Goal: Task Accomplishment & Management: Manage account settings

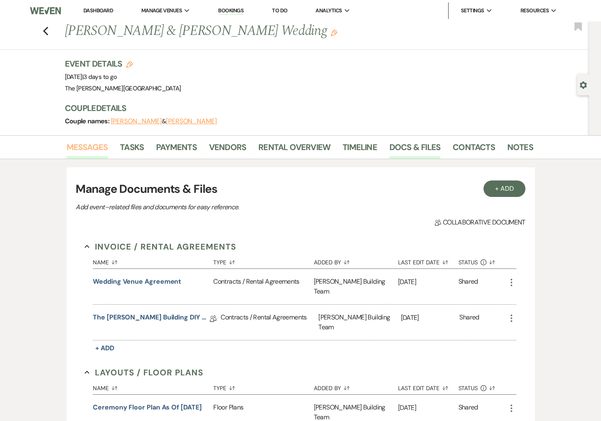
click at [80, 150] on link "Messages" at bounding box center [88, 150] width 42 height 18
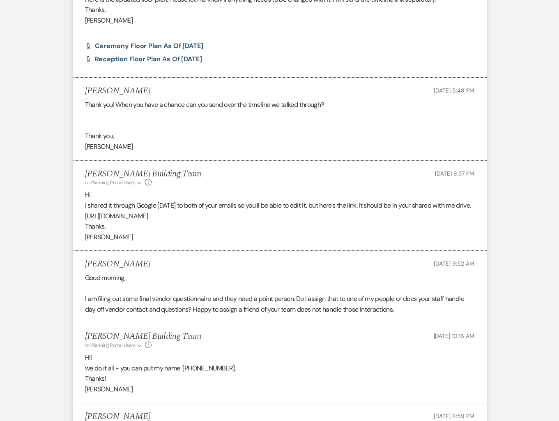
scroll to position [319, 0]
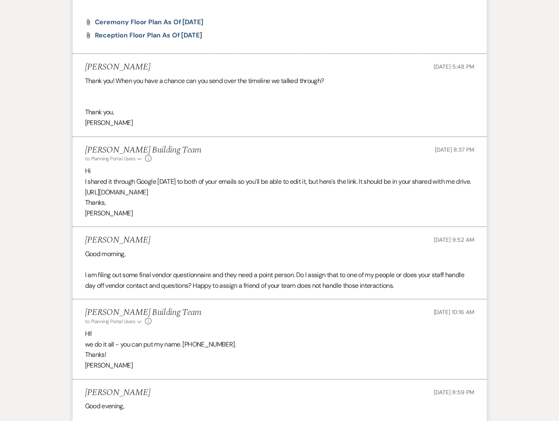
drag, startPoint x: 362, startPoint y: 203, endPoint x: 74, endPoint y: 202, distance: 287.7
click at [74, 202] on li "[PERSON_NAME] Building Team to: Planning Portal Users Expand Info [DATE] 8:37 P…" at bounding box center [280, 182] width 414 height 90
copy p "[URL][DOMAIN_NAME]"
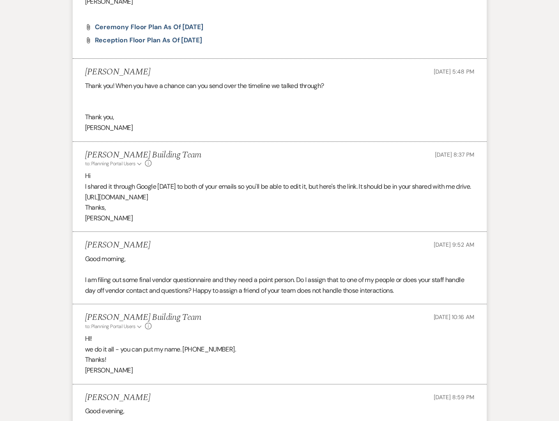
click at [343, 224] on p "[PERSON_NAME]" at bounding box center [280, 218] width 390 height 11
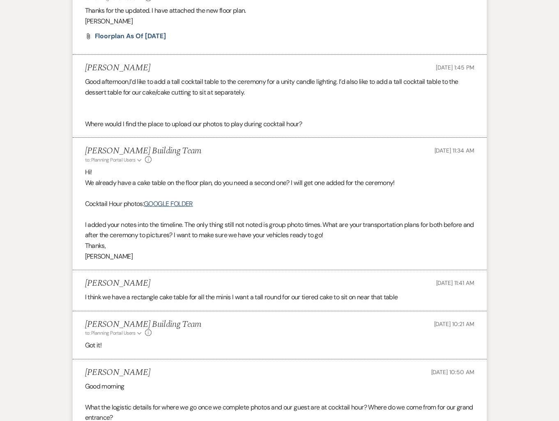
scroll to position [837, 0]
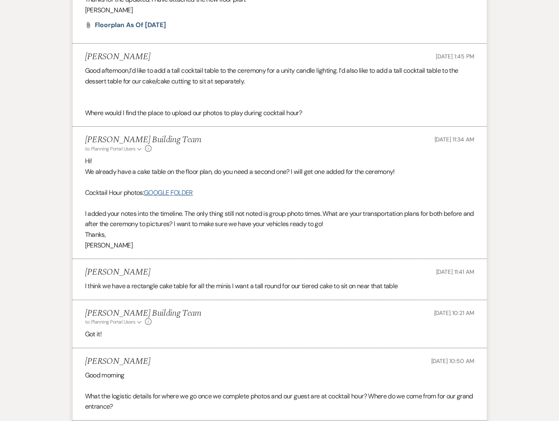
click at [187, 197] on link "GOOGLE FOLDER" at bounding box center [168, 192] width 49 height 9
click at [33, 238] on div "Messages Tasks Payments Vendors Rental Overview Timeline Docs & Files Contacts …" at bounding box center [279, 207] width 559 height 1819
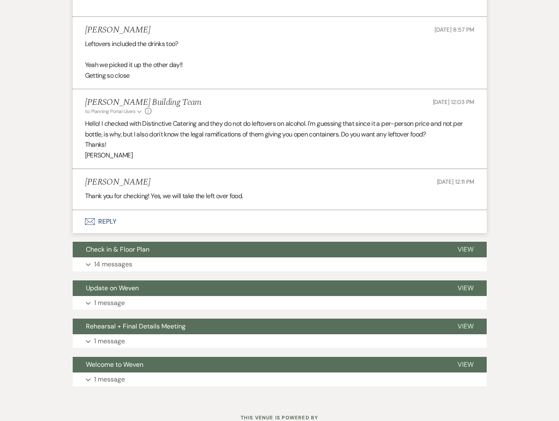
scroll to position [1601, 0]
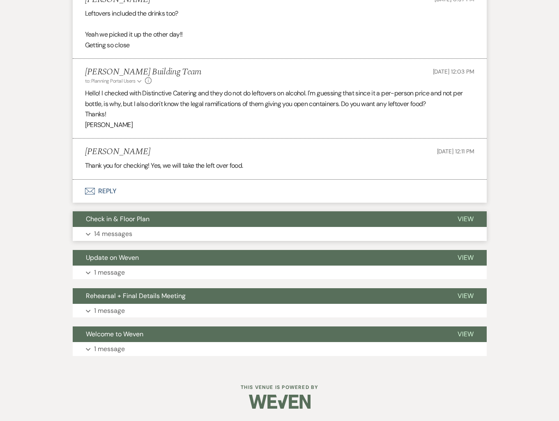
click at [84, 240] on button "Expand 14 messages" at bounding box center [280, 234] width 414 height 14
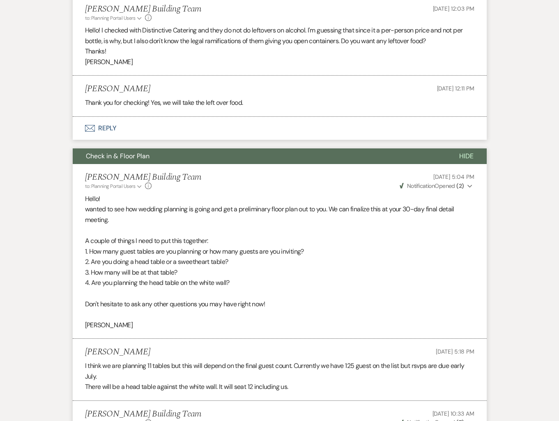
scroll to position [1650, 0]
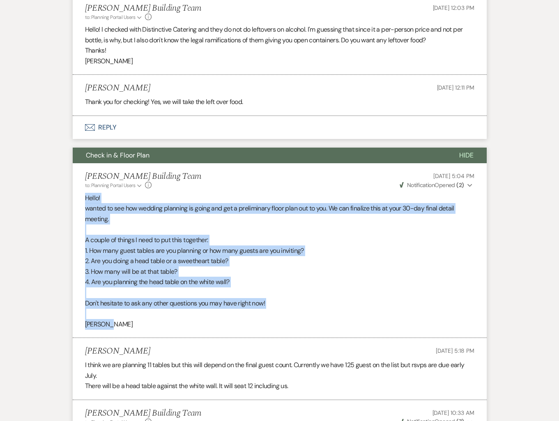
drag, startPoint x: 85, startPoint y: 220, endPoint x: 281, endPoint y: 346, distance: 233.3
click at [281, 330] on div "Hello! wanted to see how wedding planning is going and get a preliminary floor …" at bounding box center [280, 261] width 390 height 137
copy div "Hello! wanted to see how wedding planning is going and get a preliminary floor …"
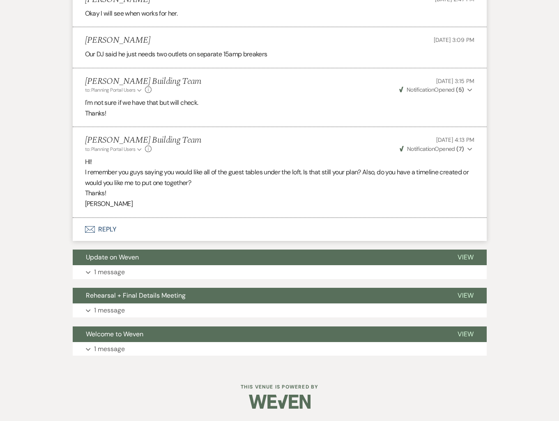
scroll to position [2728, 0]
click at [86, 279] on button "Expand 1 message" at bounding box center [280, 272] width 414 height 14
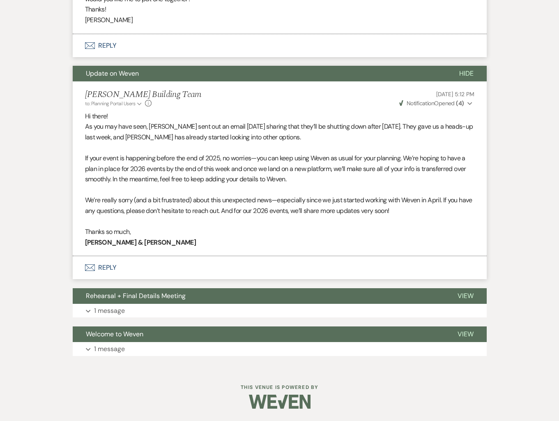
scroll to position [2919, 0]
click at [117, 316] on p "1 message" at bounding box center [109, 310] width 31 height 11
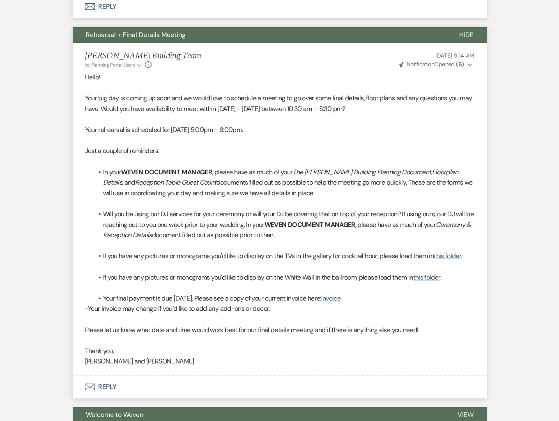
scroll to position [3159, 0]
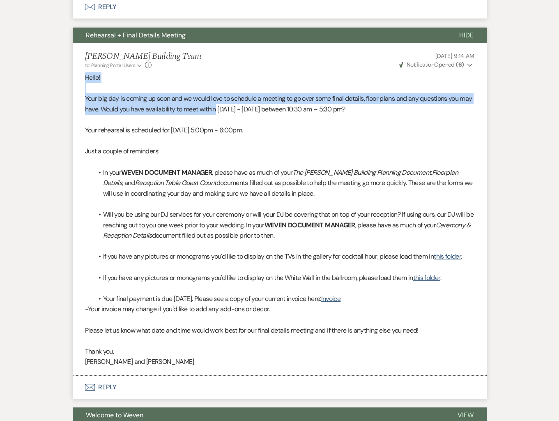
drag, startPoint x: 85, startPoint y: 98, endPoint x: 229, endPoint y: 129, distance: 147.5
click at [229, 129] on div "Hello! Your big day is coming up soon and we would love to schedule a meeting t…" at bounding box center [280, 219] width 390 height 295
copy div "Hello! Your big day is coming up soon and we would love to schedule a meeting t…"
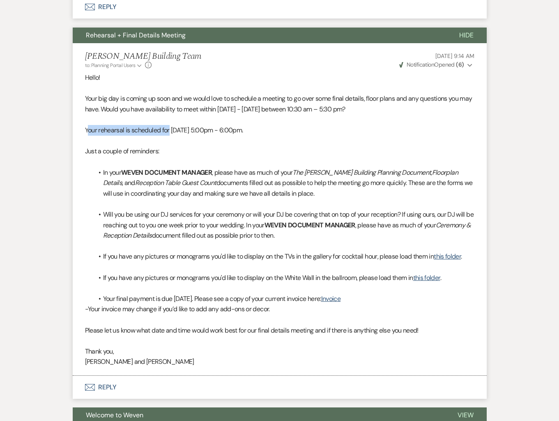
drag, startPoint x: 87, startPoint y: 150, endPoint x: 170, endPoint y: 148, distance: 82.6
click at [170, 134] on span "Your rehearsal is scheduled for [DATE] 5:00pm - 6:00pm." at bounding box center [164, 130] width 158 height 9
click at [171, 134] on span "Your rehearsal is scheduled for [DATE] 5:00pm - 6:00pm." at bounding box center [164, 130] width 158 height 9
drag, startPoint x: 157, startPoint y: 150, endPoint x: 68, endPoint y: 151, distance: 88.8
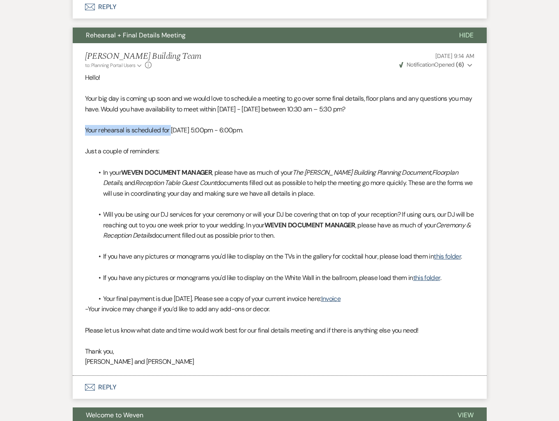
copy span "Your rehearsal is scheduled for"
click at [235, 157] on p "Just a couple of reminders:" at bounding box center [280, 151] width 390 height 11
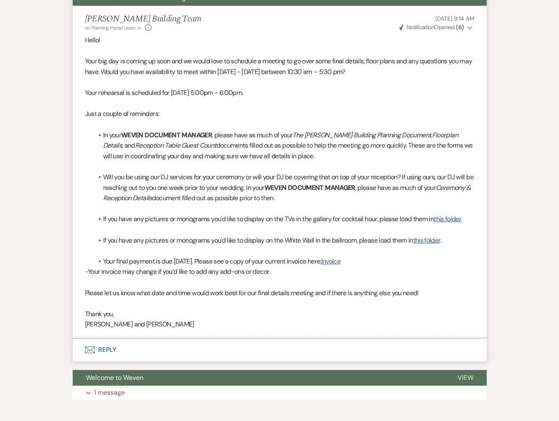
scroll to position [3199, 0]
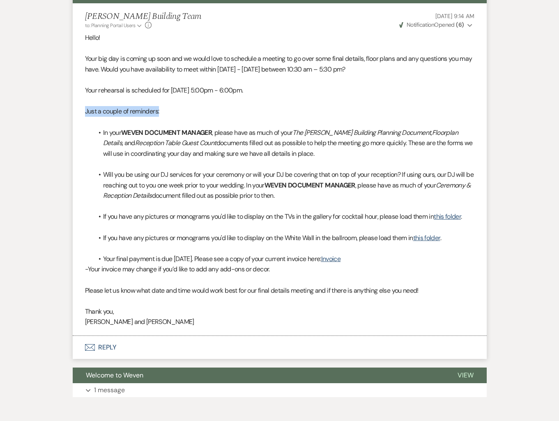
drag, startPoint x: 87, startPoint y: 133, endPoint x: 256, endPoint y: 133, distance: 168.9
click at [176, 117] on p "Just a couple of reminders:" at bounding box center [280, 111] width 390 height 11
copy span "Just a couple of reminders:"
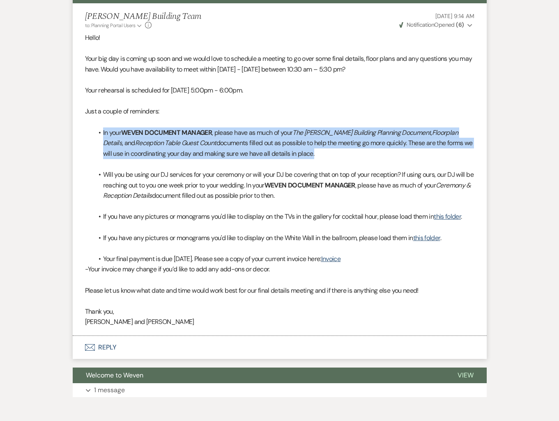
drag, startPoint x: 102, startPoint y: 152, endPoint x: 314, endPoint y: 175, distance: 212.5
click at [314, 159] on li "In your WEVEN DOCUMENT MANAGER , please have as much of your The [PERSON_NAME] …" at bounding box center [283, 143] width 381 height 32
copy li "In your WEVEN DOCUMENT MANAGER , please have as much of your The [PERSON_NAME] …"
drag, startPoint x: 103, startPoint y: 194, endPoint x: 334, endPoint y: 222, distance: 232.6
click at [334, 222] on div "Hello! Your big day is coming up soon and we would love to schedule a meeting t…" at bounding box center [280, 179] width 390 height 295
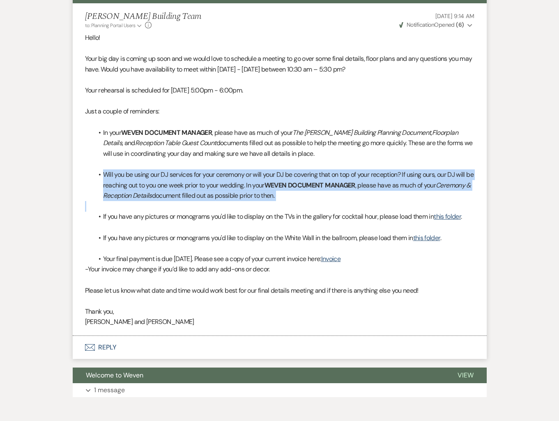
copy li "Will you be using our DJ services for your ceremony or will your DJ be covering…"
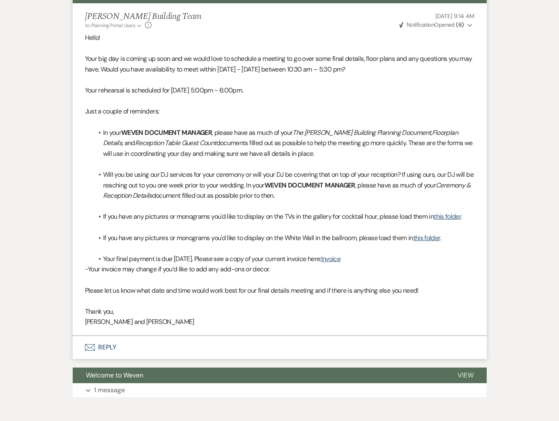
click at [104, 242] on span "If you have any pictures or monograms you'd like to display on the White Wall i…" at bounding box center [258, 237] width 310 height 9
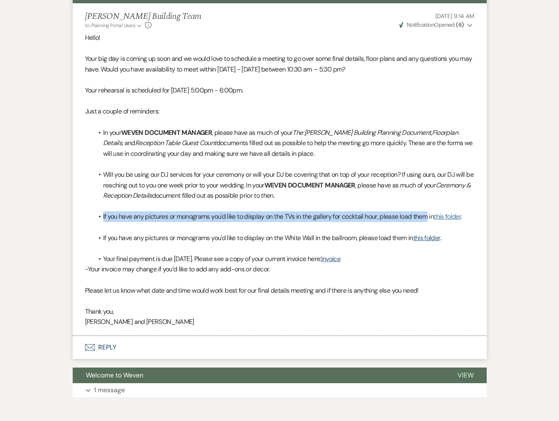
drag, startPoint x: 104, startPoint y: 238, endPoint x: 447, endPoint y: 235, distance: 343.1
click at [430, 222] on li "If you have any pictures or monograms you'd like to display on the TVs in the g…" at bounding box center [283, 216] width 381 height 11
copy span "If you have any pictures or monograms you'd like to display on the TVs in the g…"
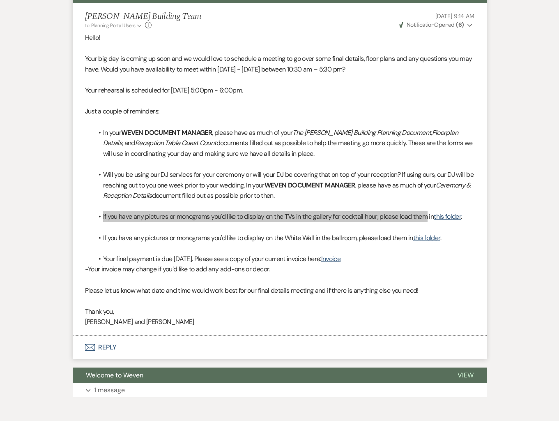
scroll to position [3199, 0]
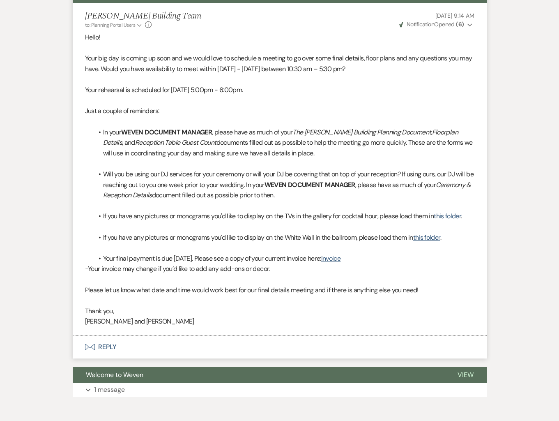
drag, startPoint x: 275, startPoint y: 230, endPoint x: 452, endPoint y: 221, distance: 177.3
click at [276, 211] on p at bounding box center [280, 206] width 390 height 11
click at [461, 220] on link "this folder" at bounding box center [447, 216] width 27 height 9
click at [138, 242] on span "If you have any pictures or monograms you'd like to display on the White Wall i…" at bounding box center [258, 237] width 310 height 9
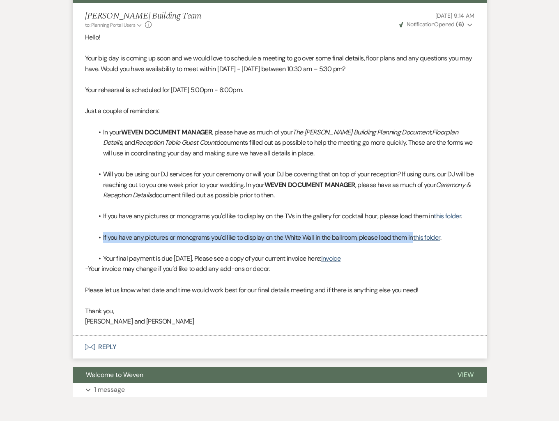
drag, startPoint x: 103, startPoint y: 258, endPoint x: 416, endPoint y: 254, distance: 313.2
click at [413, 242] on span "If you have any pictures or monograms you'd like to display on the White Wall i…" at bounding box center [258, 237] width 310 height 9
copy span "If you have any pictures or monograms you'd like to display on the White Wall i…"
drag, startPoint x: 104, startPoint y: 279, endPoint x: 339, endPoint y: 282, distance: 235.1
click at [321, 263] on span "Your final payment is due [DATE]. Please see a copy of your current invoice her…" at bounding box center [212, 258] width 218 height 9
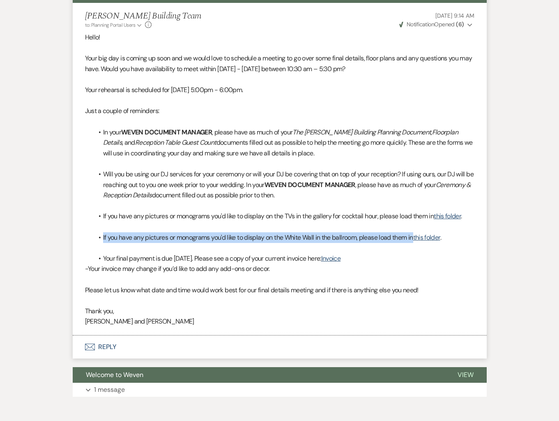
copy span "Your final payment is due [DATE]. Please see a copy of your current invoice her…"
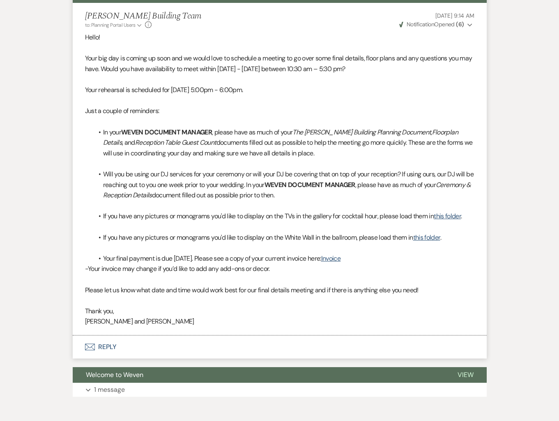
drag, startPoint x: 129, startPoint y: 305, endPoint x: 111, endPoint y: 299, distance: 19.0
click at [128, 285] on p at bounding box center [280, 279] width 390 height 11
drag, startPoint x: 90, startPoint y: 291, endPoint x: 284, endPoint y: 287, distance: 193.6
click at [284, 274] on p "- Your invoice may change if you’d like to add any add-ons or decor." at bounding box center [280, 268] width 390 height 11
click at [118, 295] on p "Please let us know what date and time would work best for our final details mee…" at bounding box center [280, 290] width 390 height 11
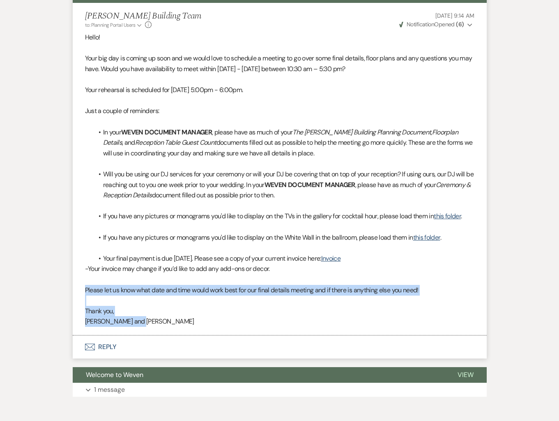
drag, startPoint x: 83, startPoint y: 310, endPoint x: 142, endPoint y: 345, distance: 68.4
click at [141, 335] on li "[PERSON_NAME] Building Team to: Planning Portal Users Expand Info [DATE] 9:14 A…" at bounding box center [280, 169] width 414 height 332
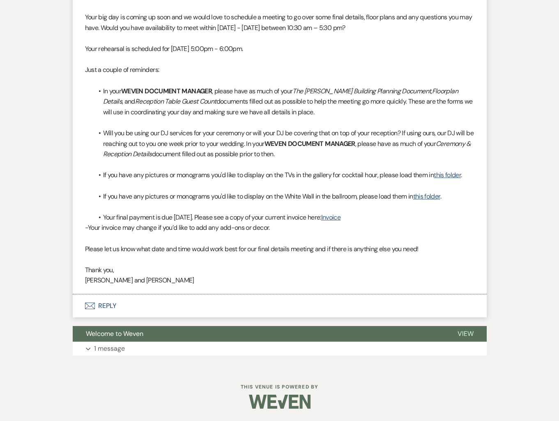
click at [242, 161] on p at bounding box center [280, 164] width 390 height 11
click at [115, 344] on p "1 message" at bounding box center [109, 348] width 31 height 11
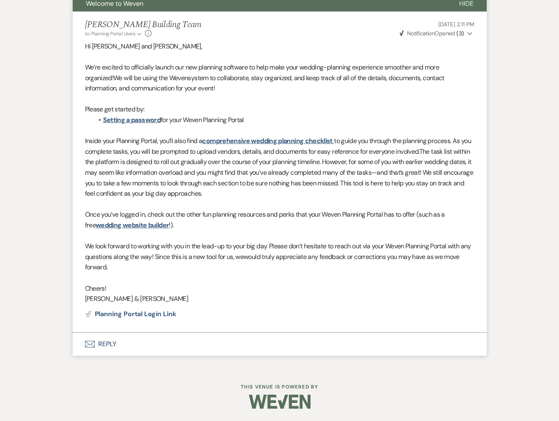
scroll to position [3582, 0]
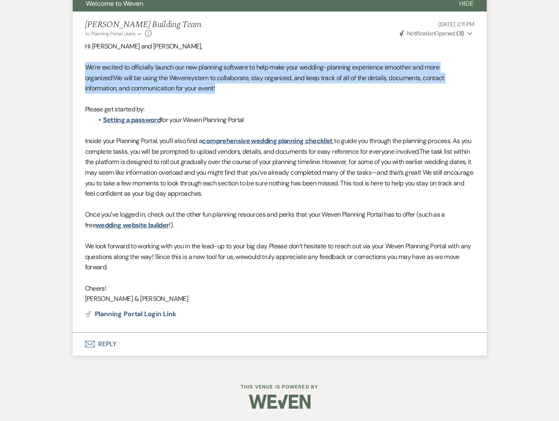
drag, startPoint x: 84, startPoint y: 75, endPoint x: 201, endPoint y: 93, distance: 117.7
click at [201, 93] on li "[PERSON_NAME] Building Team to: Planning Portal Users Expand Info [DATE] 2:11 P…" at bounding box center [280, 172] width 414 height 321
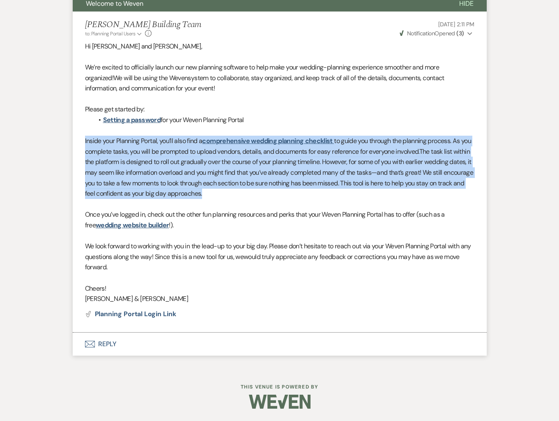
drag, startPoint x: 83, startPoint y: 150, endPoint x: 245, endPoint y: 205, distance: 171.5
click at [250, 202] on li "[PERSON_NAME] Building Team to: Planning Portal Users Expand Info [DATE] 2:11 P…" at bounding box center [280, 172] width 414 height 321
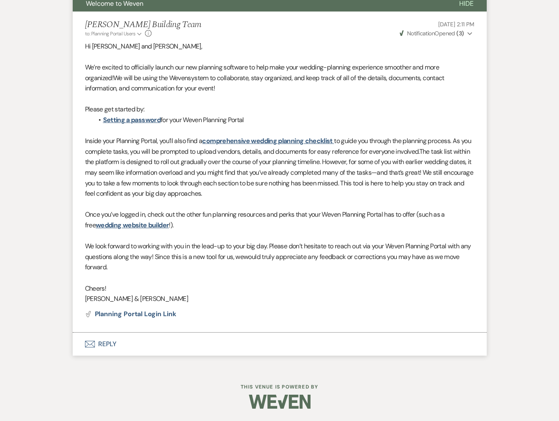
click at [249, 233] on p at bounding box center [280, 236] width 390 height 11
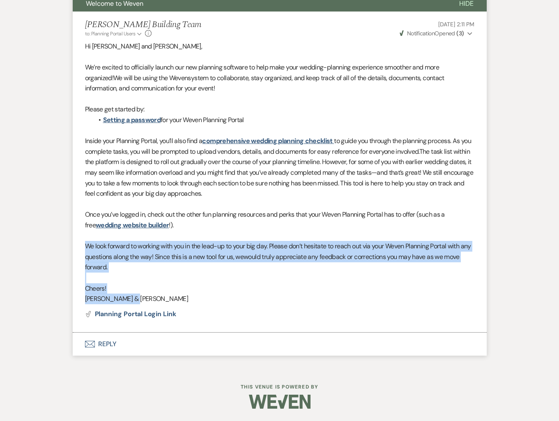
drag, startPoint x: 85, startPoint y: 245, endPoint x: 135, endPoint y: 297, distance: 72.7
click at [135, 297] on div "Hi [PERSON_NAME] and [PERSON_NAME], We’re excited to officially launch our new …" at bounding box center [280, 172] width 390 height 263
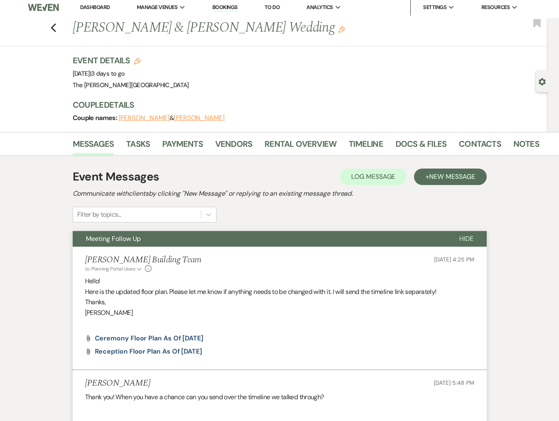
scroll to position [0, 0]
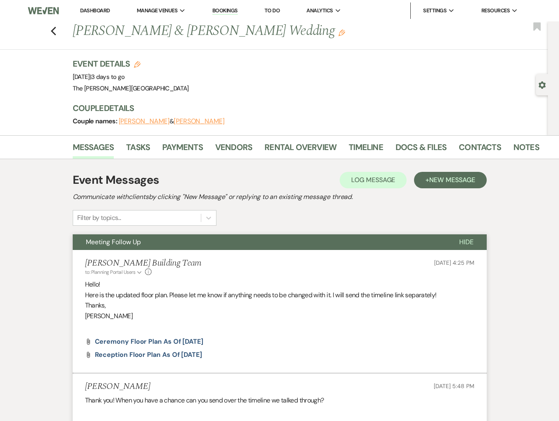
click at [124, 150] on li "Messages" at bounding box center [100, 149] width 54 height 20
click at [134, 147] on link "Tasks" at bounding box center [138, 150] width 24 height 18
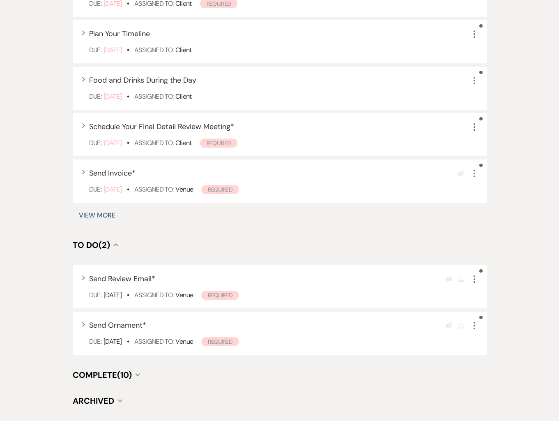
scroll to position [611, 0]
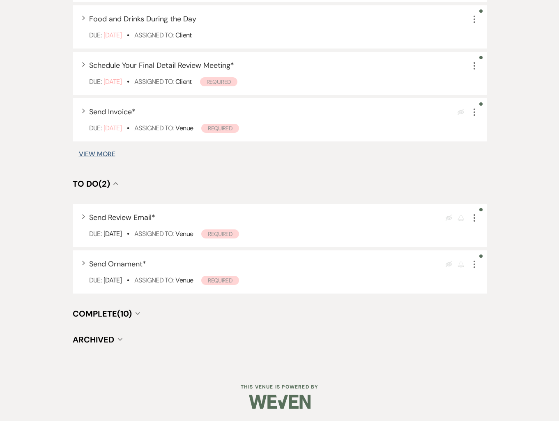
click at [108, 308] on span "Complete (10)" at bounding box center [102, 313] width 59 height 11
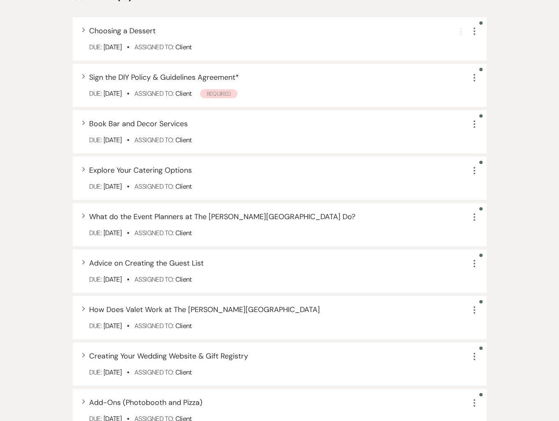
scroll to position [1087, 0]
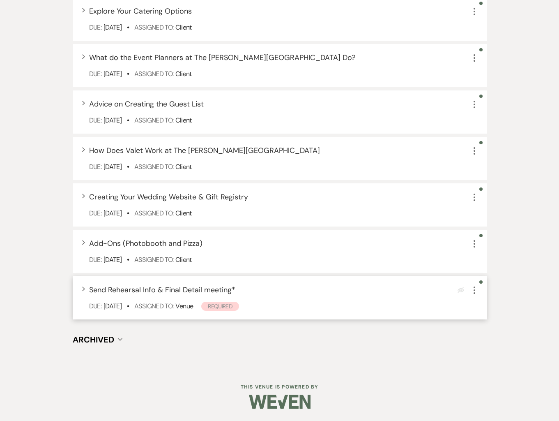
click at [86, 289] on div "Expand Send Rehearsal Info & Final Detail meeting * Eye Blocked More Due: [DATE…" at bounding box center [280, 297] width 414 height 43
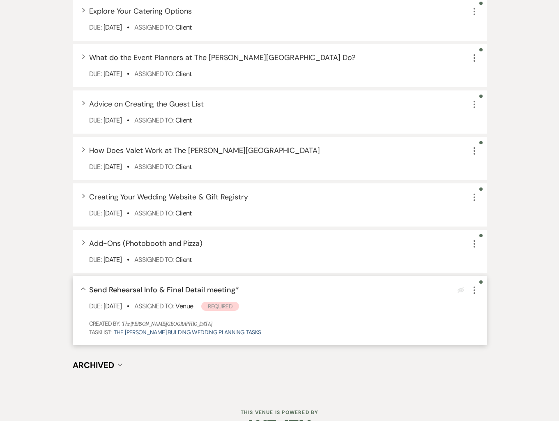
click at [84, 288] on use "button" at bounding box center [83, 288] width 5 height 3
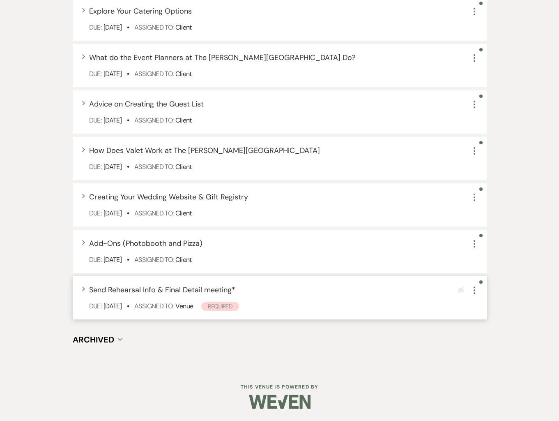
click at [84, 288] on use "button" at bounding box center [83, 288] width 3 height 5
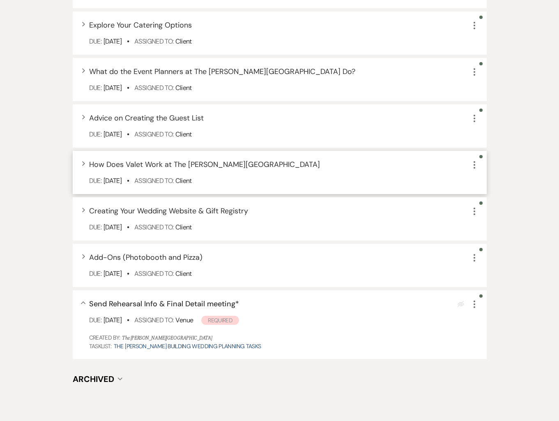
scroll to position [1069, 0]
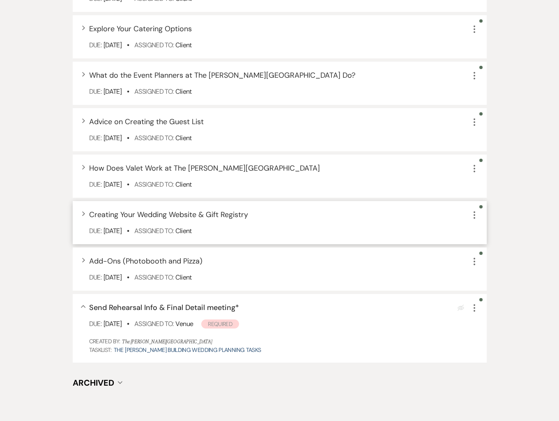
click at [82, 212] on icon "Expand" at bounding box center [83, 213] width 3 height 5
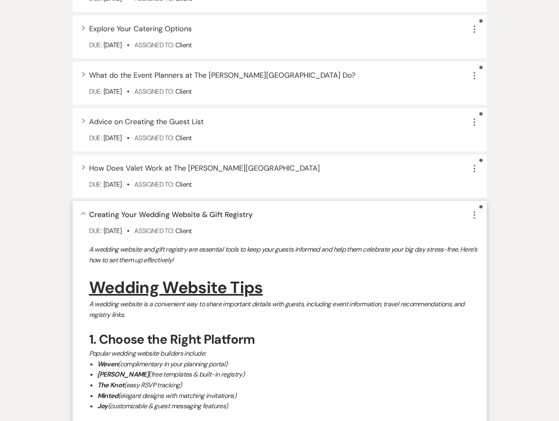
click at [82, 212] on icon "Collapse" at bounding box center [83, 213] width 5 height 3
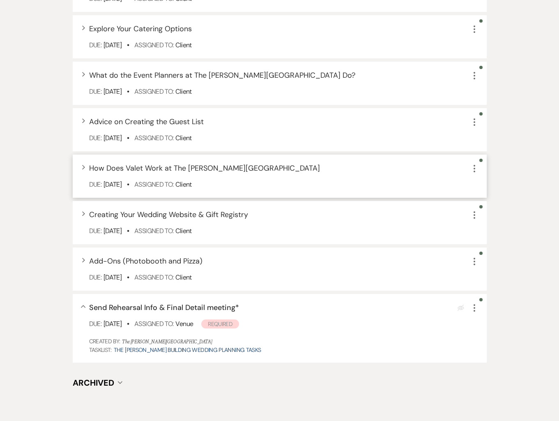
click at [83, 167] on use "button" at bounding box center [83, 167] width 3 height 5
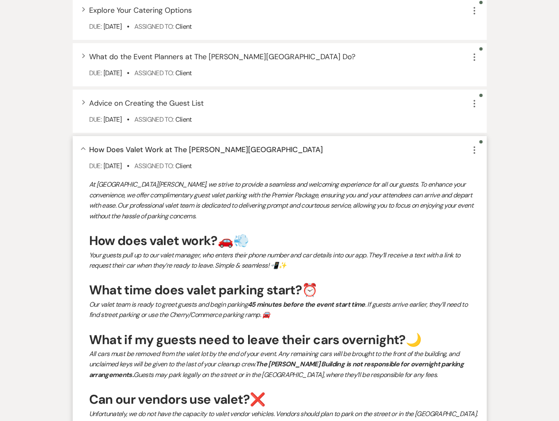
scroll to position [1089, 0]
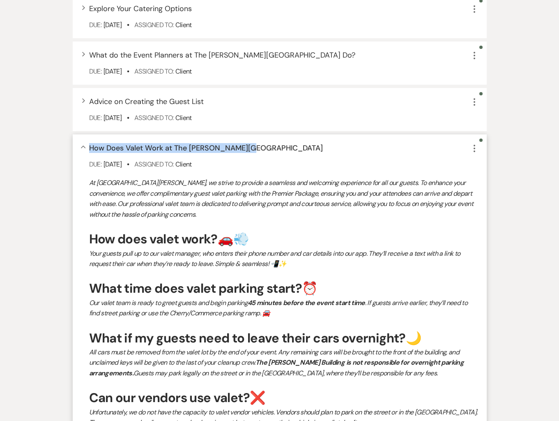
drag, startPoint x: 240, startPoint y: 147, endPoint x: 90, endPoint y: 150, distance: 150.0
click at [90, 150] on div "Collapse How Does Valet Work at The [PERSON_NAME][GEOGRAPHIC_DATA] More" at bounding box center [284, 148] width 390 height 11
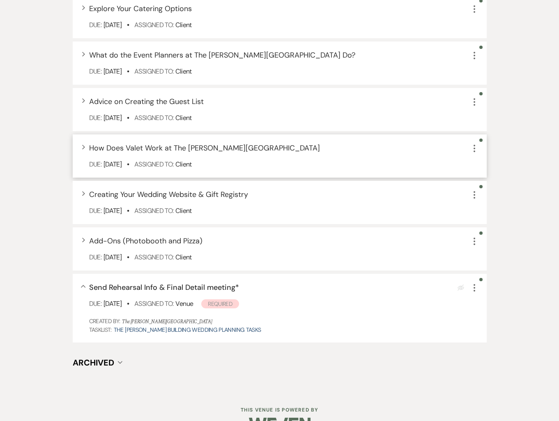
click at [81, 146] on div "Expand How Does Valet Work at The [PERSON_NAME][GEOGRAPHIC_DATA] More Due: [DAT…" at bounding box center [280, 155] width 414 height 43
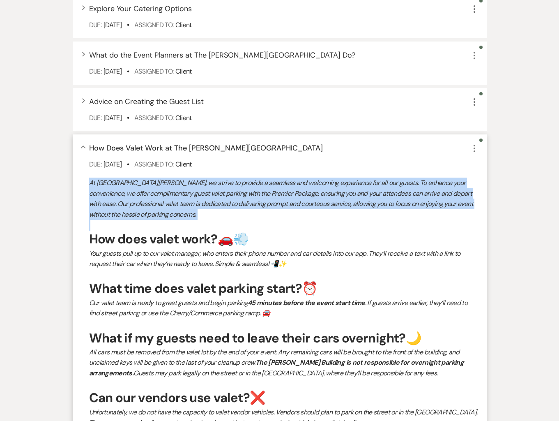
drag, startPoint x: 94, startPoint y: 183, endPoint x: 167, endPoint y: 220, distance: 82.2
click at [167, 220] on div "Collapse How Does Valet Work at The [PERSON_NAME][GEOGRAPHIC_DATA] More Due: [D…" at bounding box center [280, 341] width 414 height 415
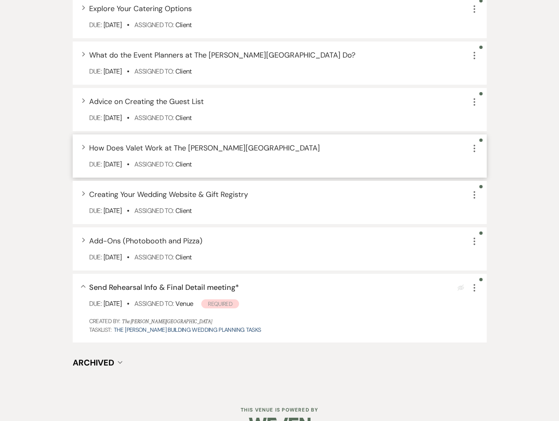
click at [83, 145] on icon "Expand" at bounding box center [83, 147] width 3 height 5
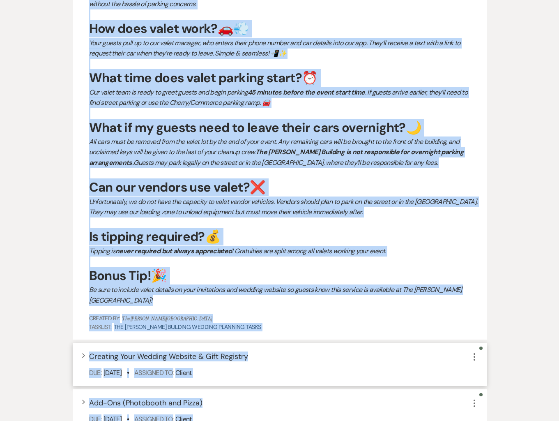
scroll to position [1326, 0]
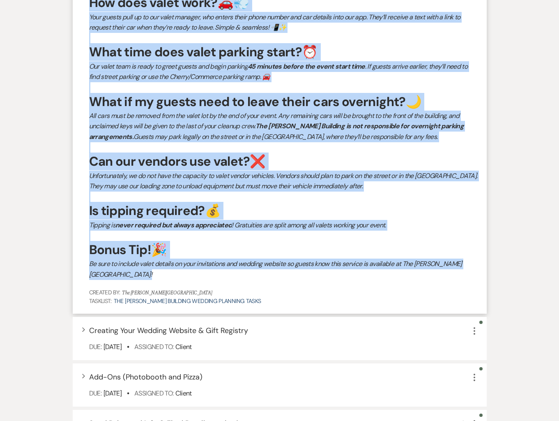
drag, startPoint x: 90, startPoint y: 104, endPoint x: 226, endPoint y: 273, distance: 217.2
click at [226, 273] on div "Collapse How Does Valet Work at The [PERSON_NAME][GEOGRAPHIC_DATA] More Due: [D…" at bounding box center [280, 105] width 414 height 415
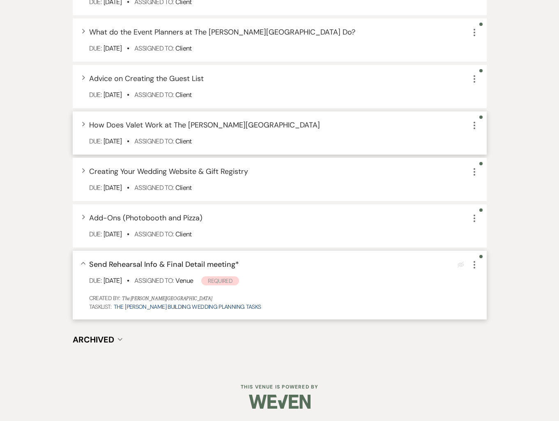
scroll to position [1009, 0]
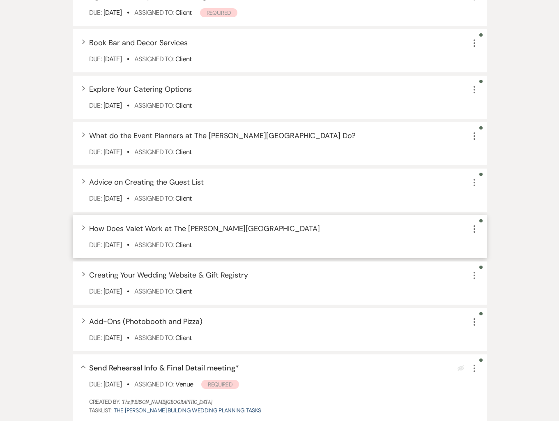
click at [83, 227] on icon "Expand" at bounding box center [83, 227] width 3 height 5
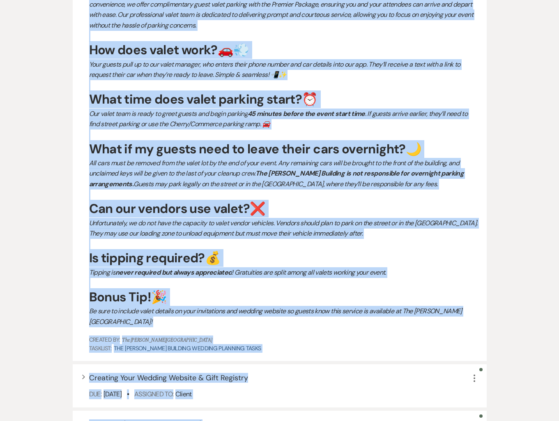
scroll to position [1301, 0]
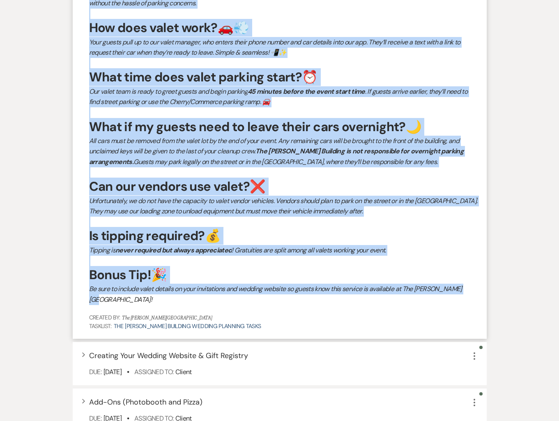
drag, startPoint x: 89, startPoint y: 66, endPoint x: 466, endPoint y: 292, distance: 440.1
click at [466, 292] on div "At [GEOGRAPHIC_DATA][PERSON_NAME], we strive to provide a seamless and welcomin…" at bounding box center [284, 135] width 390 height 338
click at [78, 161] on div "Collapse How Does Valet Work at The [PERSON_NAME][GEOGRAPHIC_DATA] More Due: [D…" at bounding box center [280, 130] width 414 height 415
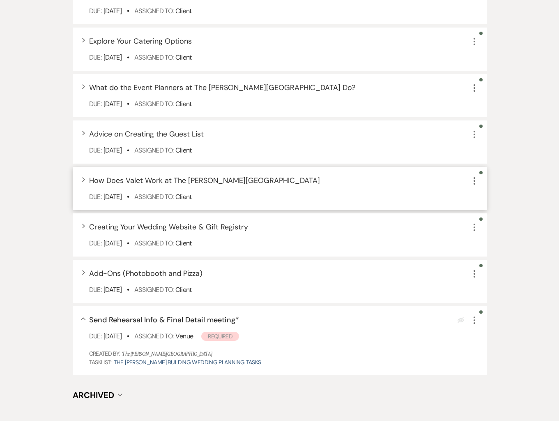
scroll to position [1050, 0]
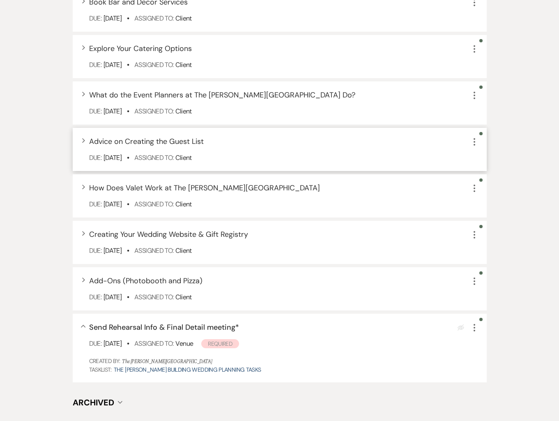
click at [83, 140] on icon "Expand" at bounding box center [83, 140] width 3 height 5
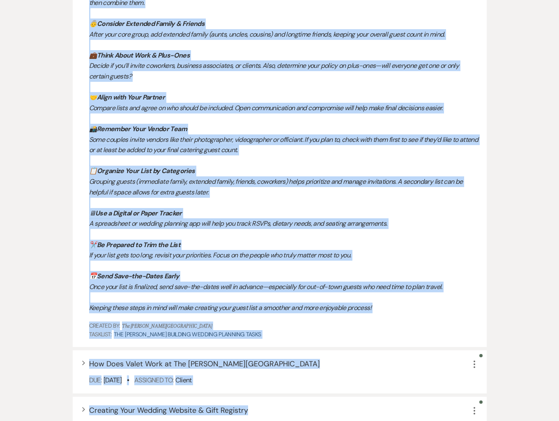
scroll to position [1531, 0]
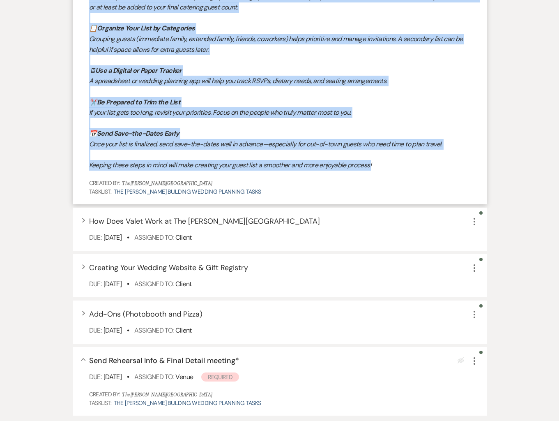
drag, startPoint x: 89, startPoint y: 179, endPoint x: 385, endPoint y: 168, distance: 296.1
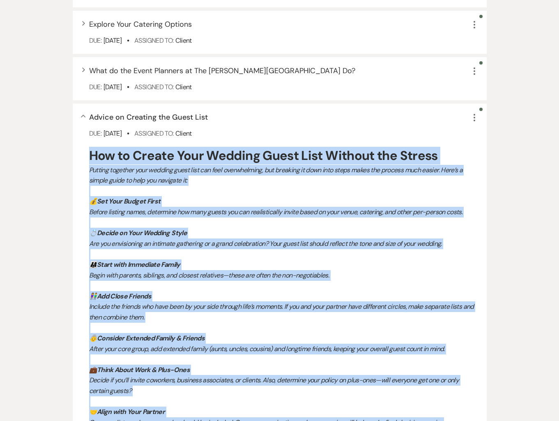
scroll to position [1064, 0]
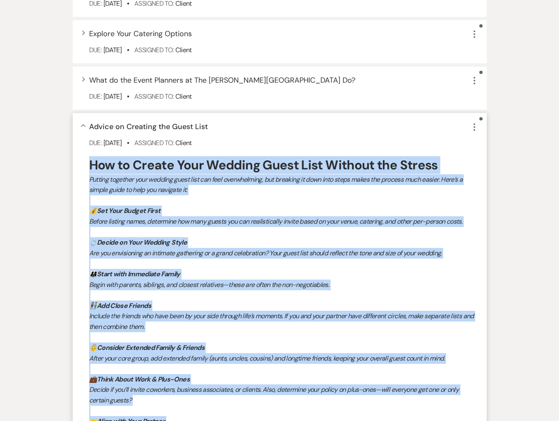
click at [83, 124] on use "button" at bounding box center [83, 125] width 5 height 3
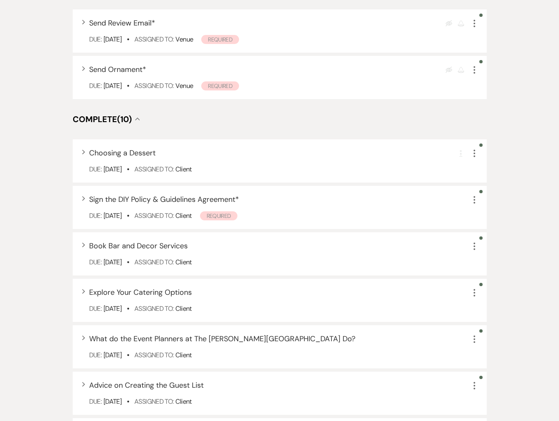
click at [103, 119] on span "Complete (10)" at bounding box center [102, 119] width 59 height 11
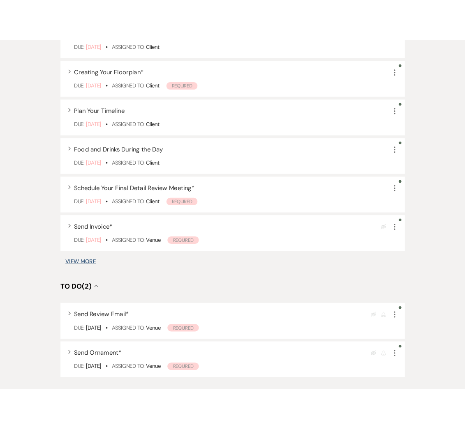
scroll to position [498, 0]
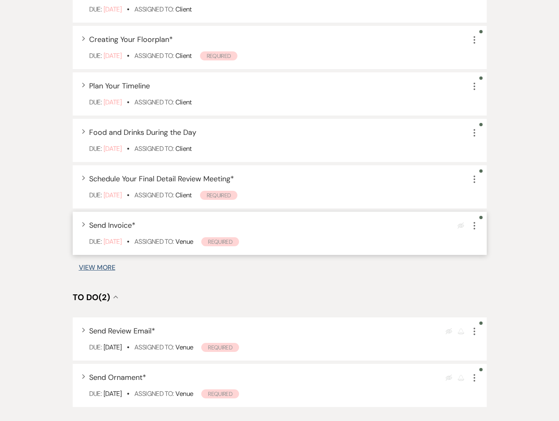
click at [79, 222] on div "Expand Send Invoice * Eye Blocked More Due: [DATE] • Assigned To: Venue Required" at bounding box center [280, 233] width 414 height 43
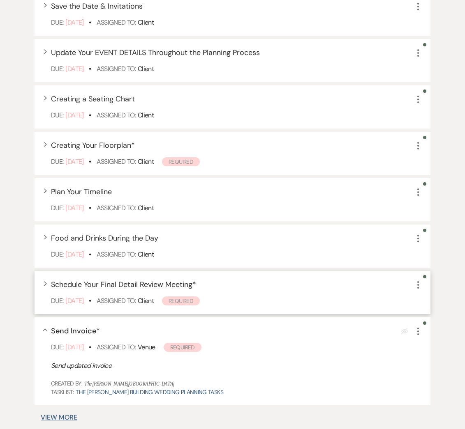
scroll to position [392, 0]
click at [43, 235] on div "Expand Food and Drinks During the Day More Due: [DATE] • Assigned To: Client" at bounding box center [233, 246] width 396 height 43
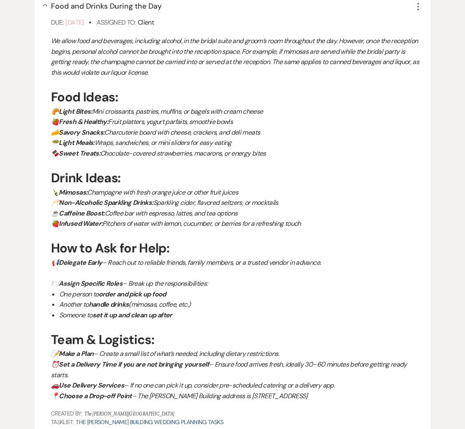
scroll to position [588, 0]
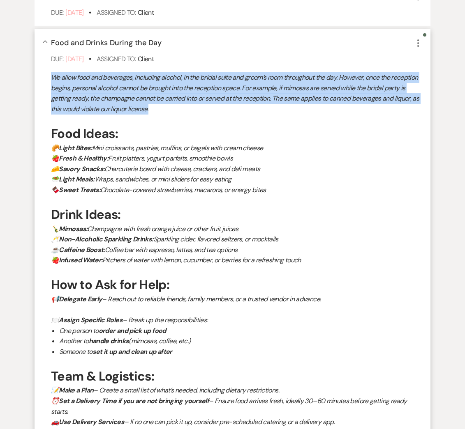
drag, startPoint x: 52, startPoint y: 76, endPoint x: 158, endPoint y: 107, distance: 110.9
click at [158, 107] on p "We allow food and beverages, including alcohol, in the bridal suite and groom’s…" at bounding box center [236, 93] width 371 height 42
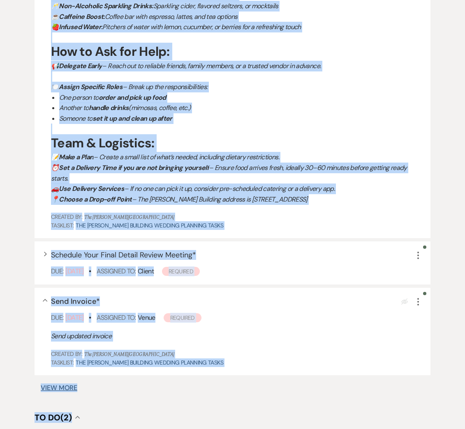
scroll to position [896, 0]
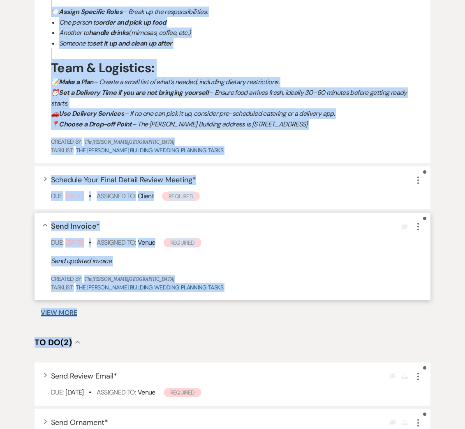
drag, startPoint x: 74, startPoint y: 138, endPoint x: 334, endPoint y: 129, distance: 260.3
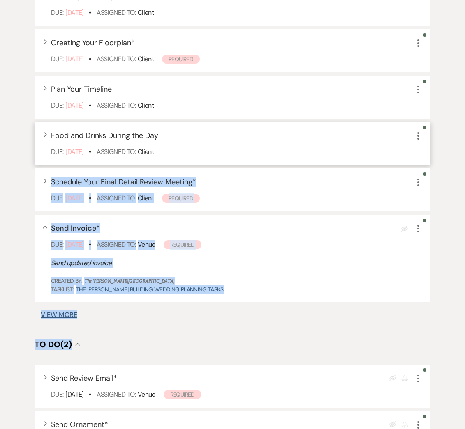
scroll to position [493, 0]
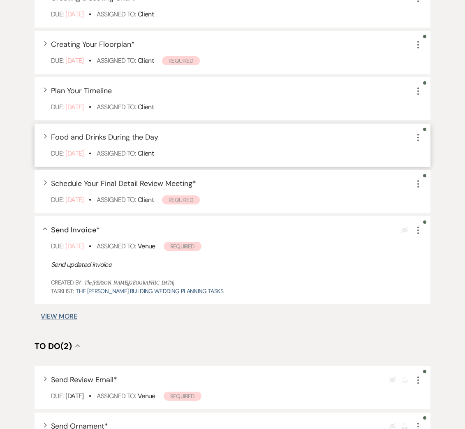
click at [47, 132] on div "Expand Food and Drinks During the Day More Due: [DATE] • Assigned To: Client" at bounding box center [233, 145] width 396 height 43
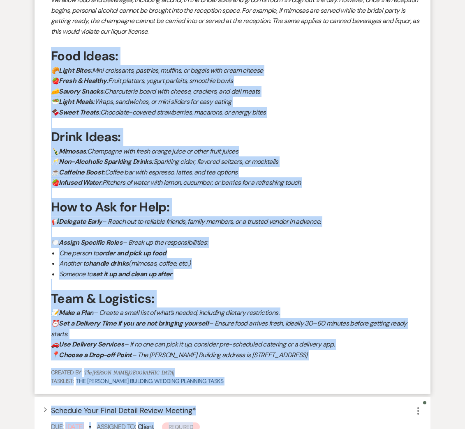
scroll to position [676, 0]
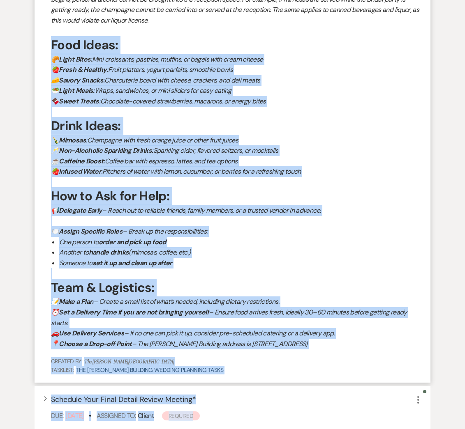
drag, startPoint x: 130, startPoint y: 281, endPoint x: 324, endPoint y: 344, distance: 204.5
click at [324, 344] on div "Collapse Food and Drinks During the Day More Due: [DATE] • Assigned To: Client …" at bounding box center [233, 161] width 396 height 443
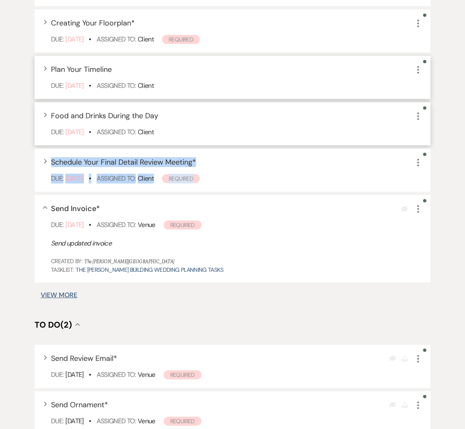
scroll to position [511, 0]
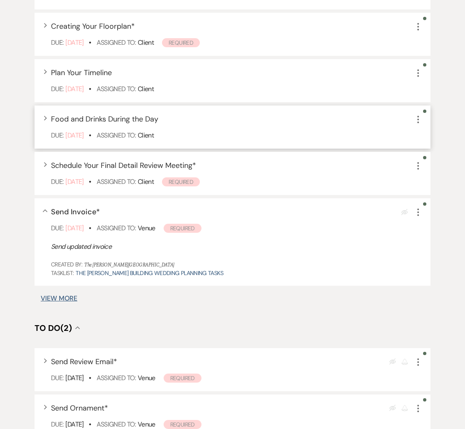
click at [42, 117] on div "Expand Food and Drinks During the Day More Due: [DATE] • Assigned To: Client" at bounding box center [233, 127] width 396 height 43
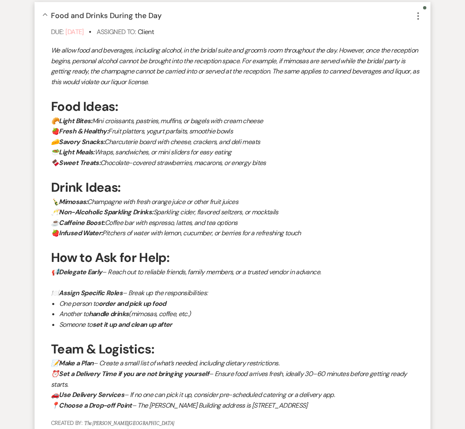
scroll to position [628, 0]
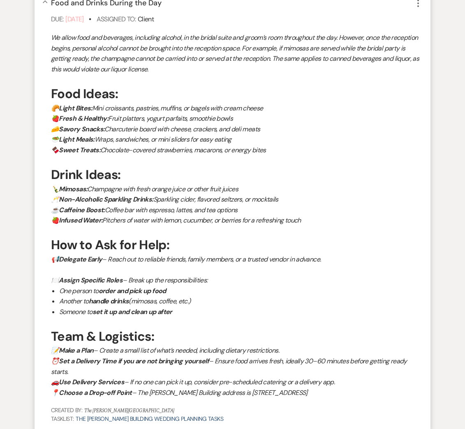
drag, startPoint x: 52, startPoint y: 89, endPoint x: 324, endPoint y: 396, distance: 409.9
click at [324, 396] on div "We allow food and beverages, including alcohol, in the bridal suite and groom’s…" at bounding box center [236, 215] width 371 height 366
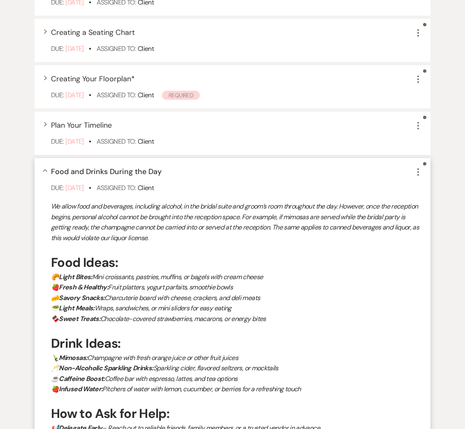
scroll to position [429, 0]
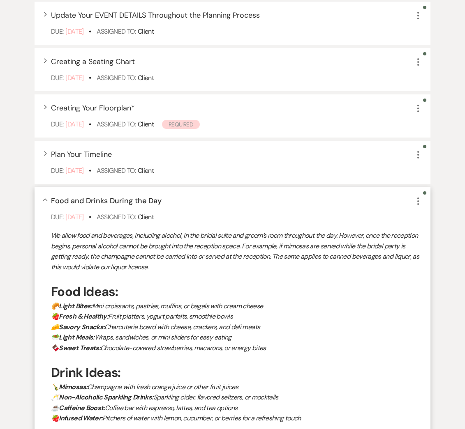
click at [46, 196] on div "Collapse Food and Drinks During the Day More Due: [DATE] • Assigned To: Client …" at bounding box center [233, 408] width 396 height 443
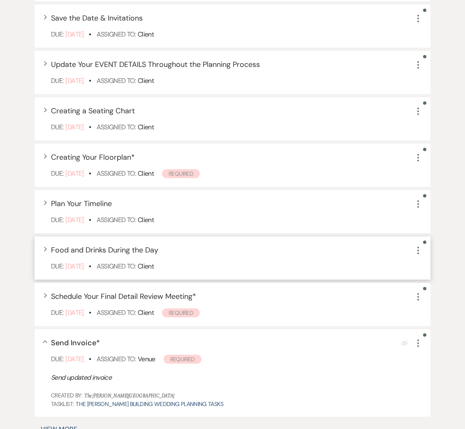
scroll to position [380, 0]
click at [48, 205] on div "Expand Plan Your Timeline More Due: [DATE] • Assigned To: Client" at bounding box center [233, 212] width 396 height 43
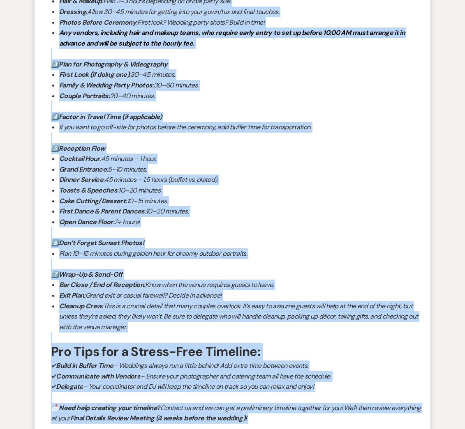
scroll to position [808, 0]
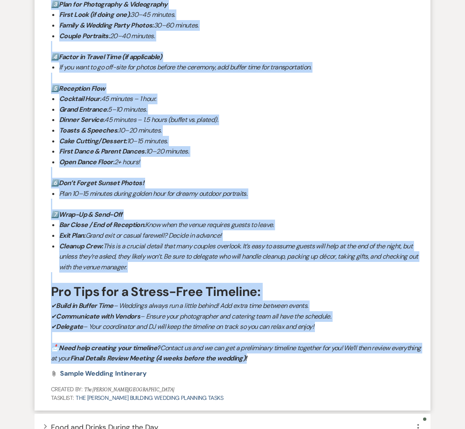
drag, startPoint x: 53, startPoint y: 221, endPoint x: 279, endPoint y: 359, distance: 265.2
click at [279, 359] on div "Wedding Advice: How to Determine Your Timeline Creating a solid wedding day tim…" at bounding box center [236, 85] width 371 height 558
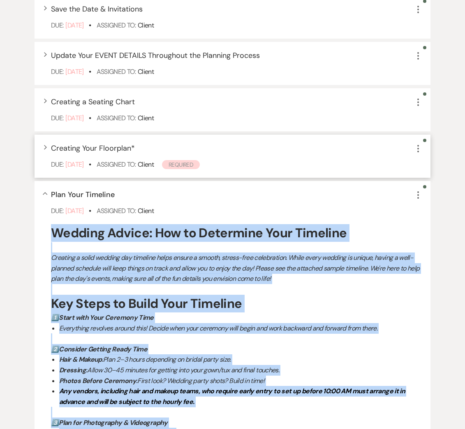
scroll to position [369, 0]
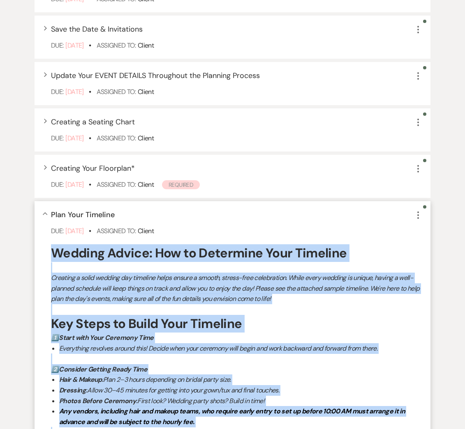
click at [43, 214] on use "button" at bounding box center [45, 213] width 5 height 3
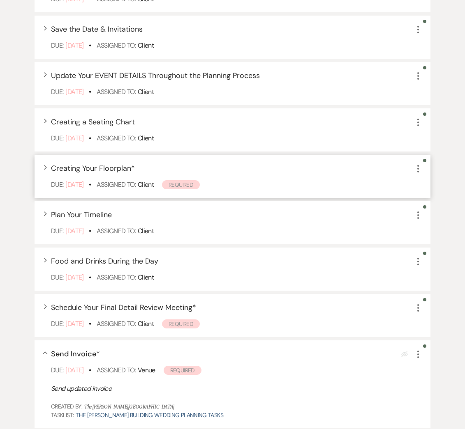
click at [44, 164] on div "Expand Creating Your Floorplan * More Due: [DATE] • Assigned To: Client Required" at bounding box center [233, 176] width 396 height 43
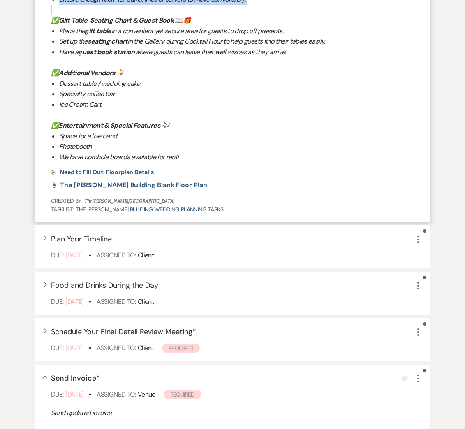
scroll to position [713, 0]
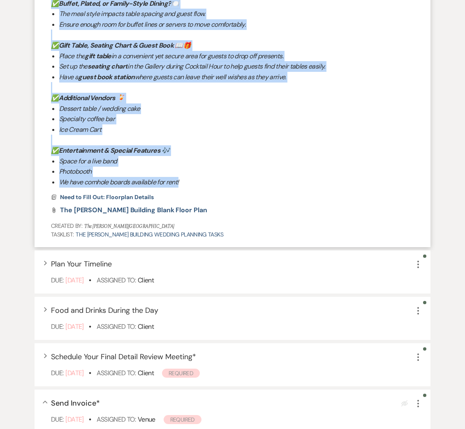
drag, startPoint x: 52, startPoint y: 219, endPoint x: 207, endPoint y: 175, distance: 160.4
click at [207, 175] on div "Floorplan We’re happy to assist you in creating your floor plan! 🏛️✨ Please com…" at bounding box center [236, 20] width 371 height 333
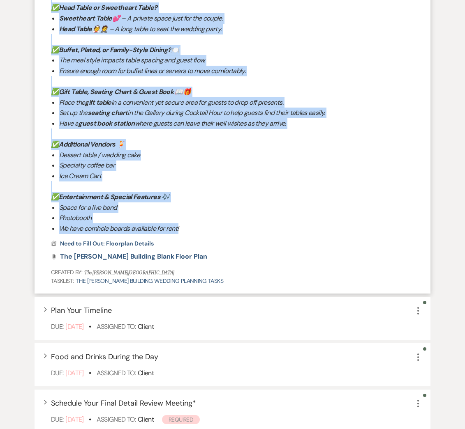
scroll to position [667, 0]
click at [219, 191] on p "✅ Entertainment & Special Features 🎶" at bounding box center [236, 196] width 371 height 11
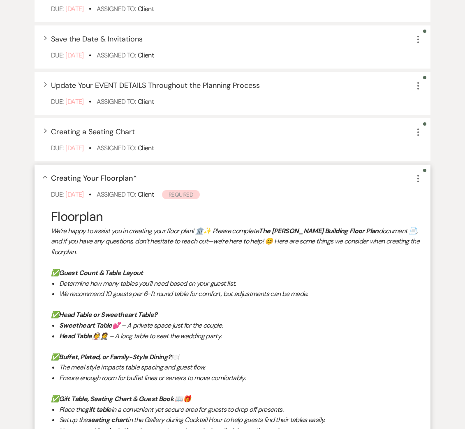
scroll to position [358, 0]
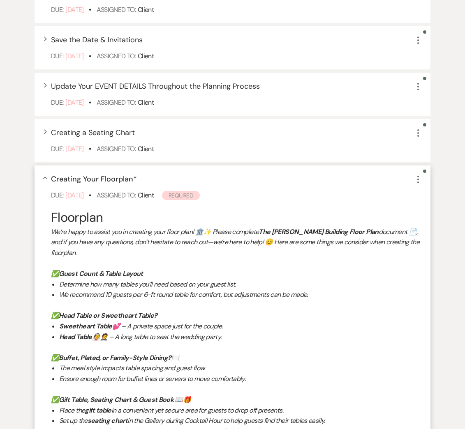
click at [44, 177] on icon "Collapse" at bounding box center [45, 178] width 5 height 3
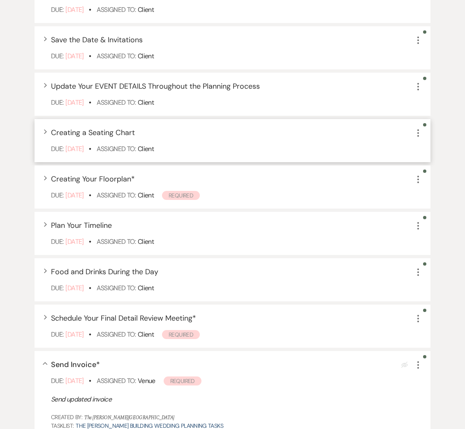
click at [45, 130] on use "button" at bounding box center [45, 131] width 3 height 5
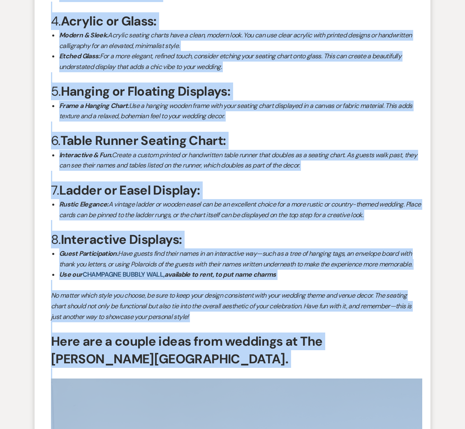
scroll to position [876, 0]
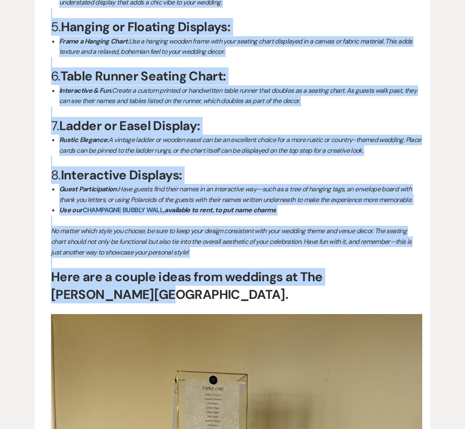
drag, startPoint x: 53, startPoint y: 171, endPoint x: 416, endPoint y: 274, distance: 377.5
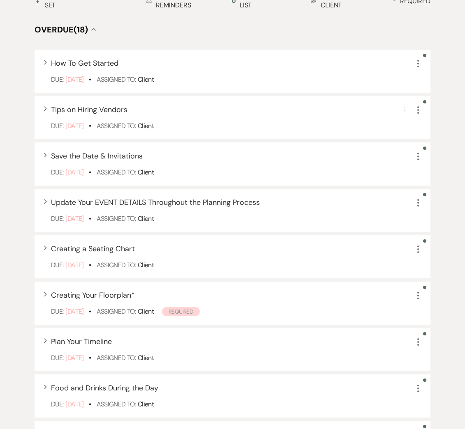
scroll to position [242, 0]
click at [48, 203] on div "Expand Update Your EVENT DETAILS Throughout the Planning Process More Due: [DAT…" at bounding box center [233, 210] width 396 height 43
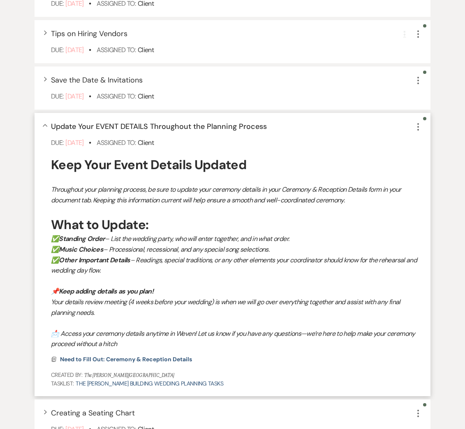
scroll to position [319, 0]
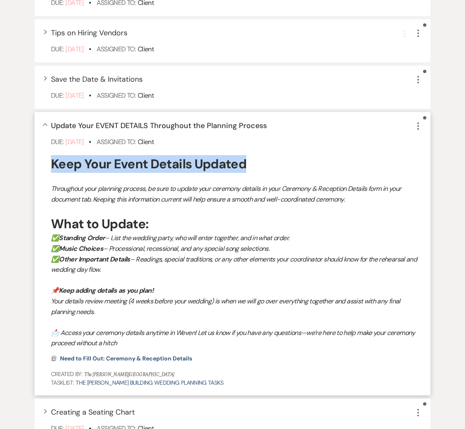
drag, startPoint x: 92, startPoint y: 160, endPoint x: 255, endPoint y: 164, distance: 162.4
click at [255, 164] on div "Collapse Update Your EVENT DETAILS Throughout the Planning Process More Due: [D…" at bounding box center [233, 254] width 396 height 284
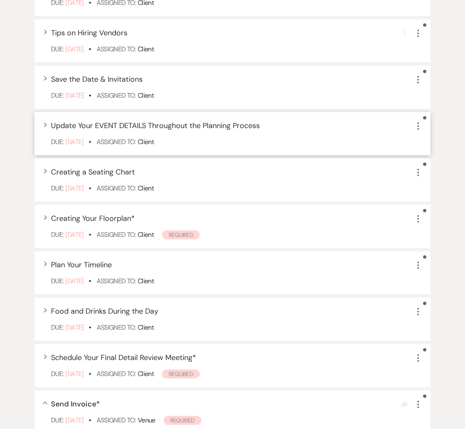
click at [40, 122] on div "Expand Update Your EVENT DETAILS Throughout the Planning Process More Due: [DAT…" at bounding box center [233, 133] width 396 height 43
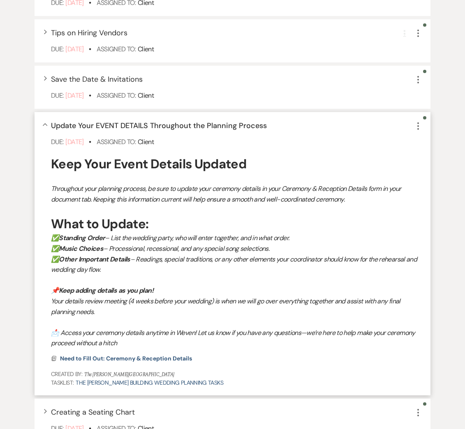
drag, startPoint x: 264, startPoint y: 125, endPoint x: 50, endPoint y: 125, distance: 214.1
click at [43, 127] on div "Collapse Update Your EVENT DETAILS Throughout the Planning Process More Due: [D…" at bounding box center [233, 254] width 396 height 284
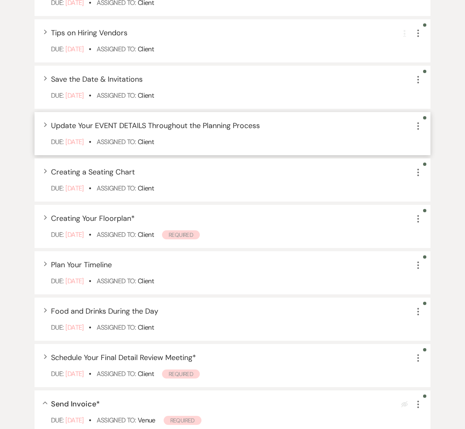
drag, startPoint x: 49, startPoint y: 125, endPoint x: 111, endPoint y: 127, distance: 61.7
click at [49, 125] on div "Expand Update Your EVENT DETAILS Throughout the Planning Process More Due: [DAT…" at bounding box center [233, 133] width 396 height 43
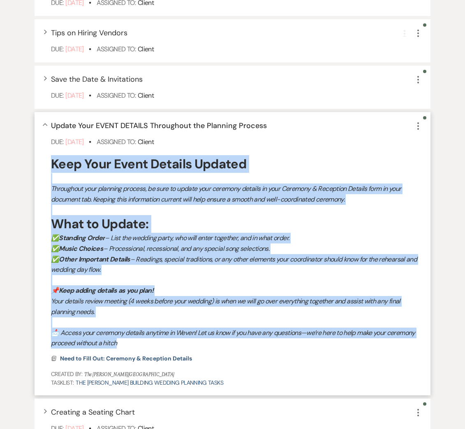
drag, startPoint x: 47, startPoint y: 164, endPoint x: 194, endPoint y: 343, distance: 231.5
click at [194, 343] on div "Collapse Update Your EVENT DETAILS Throughout the Planning Process More Due: [D…" at bounding box center [233, 254] width 396 height 284
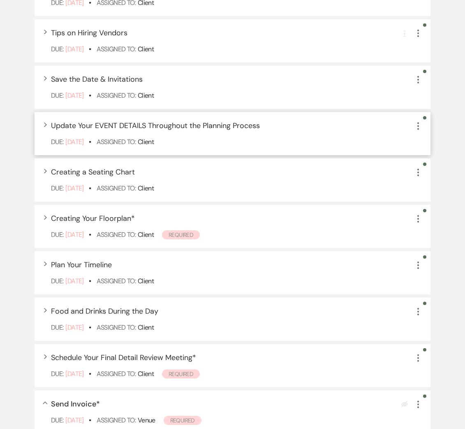
drag, startPoint x: 42, startPoint y: 127, endPoint x: 68, endPoint y: 147, distance: 32.3
click at [43, 127] on div "Expand Update Your EVENT DETAILS Throughout the Planning Process More Due: [DAT…" at bounding box center [233, 133] width 396 height 43
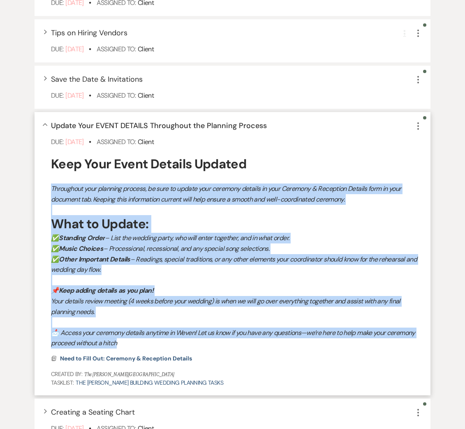
drag, startPoint x: 51, startPoint y: 187, endPoint x: 151, endPoint y: 344, distance: 186.6
click at [151, 344] on div "Keep Your Event Details Updated Throughout your planning process, be sure to up…" at bounding box center [236, 252] width 371 height 194
click at [175, 226] on h3 "What to Update:" at bounding box center [236, 224] width 371 height 18
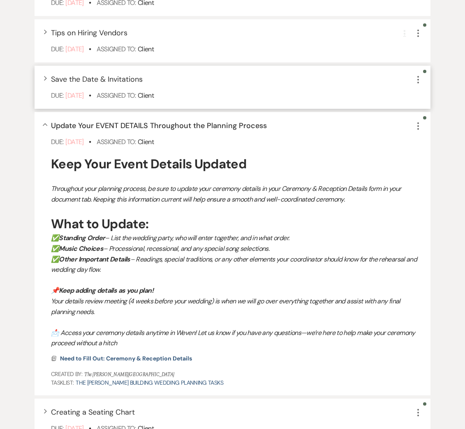
click at [45, 79] on use "button" at bounding box center [45, 78] width 3 height 5
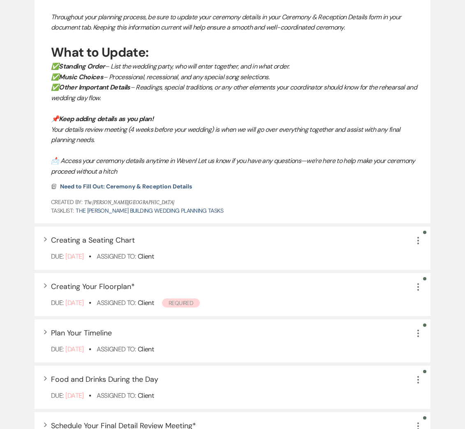
scroll to position [872, 0]
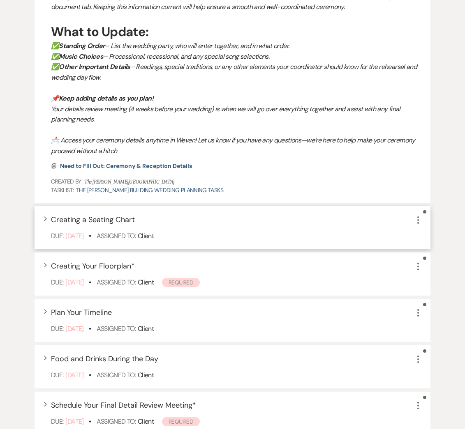
click at [45, 219] on icon "Expand" at bounding box center [45, 219] width 3 height 5
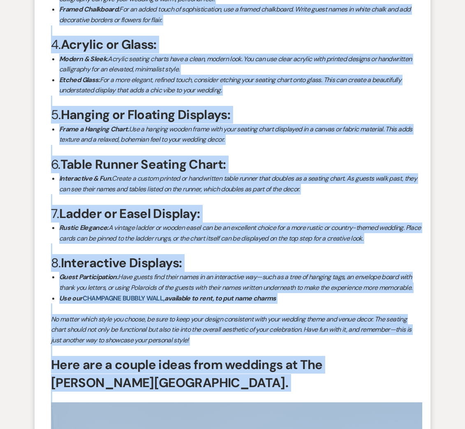
scroll to position [1417, 0]
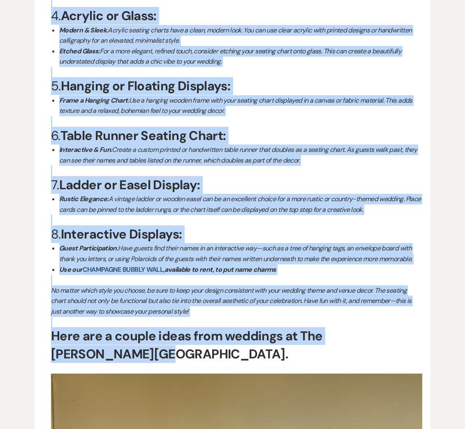
drag, startPoint x: 139, startPoint y: 174, endPoint x: 431, endPoint y: 335, distance: 333.5
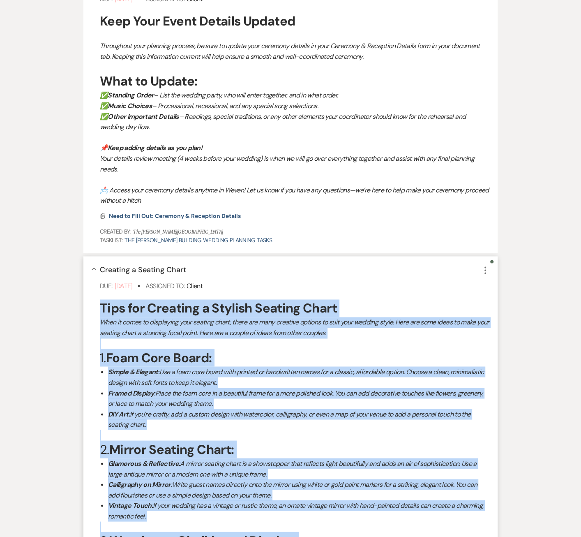
scroll to position [713, 0]
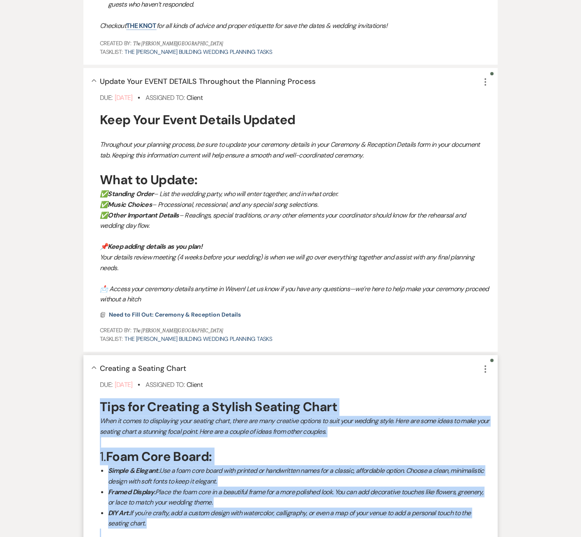
click at [95, 366] on use "button" at bounding box center [94, 367] width 5 height 3
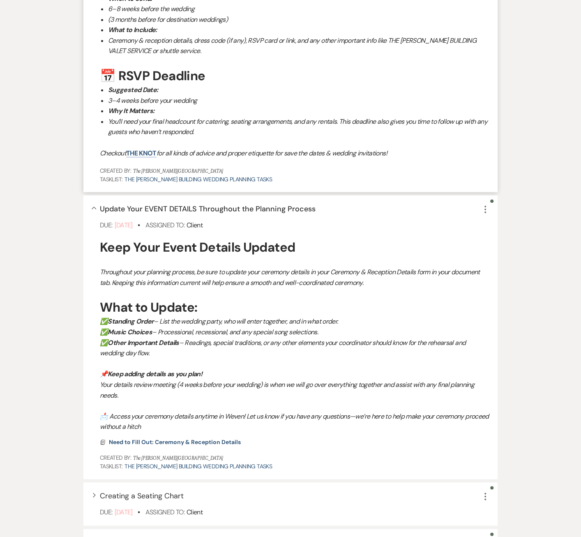
scroll to position [576, 0]
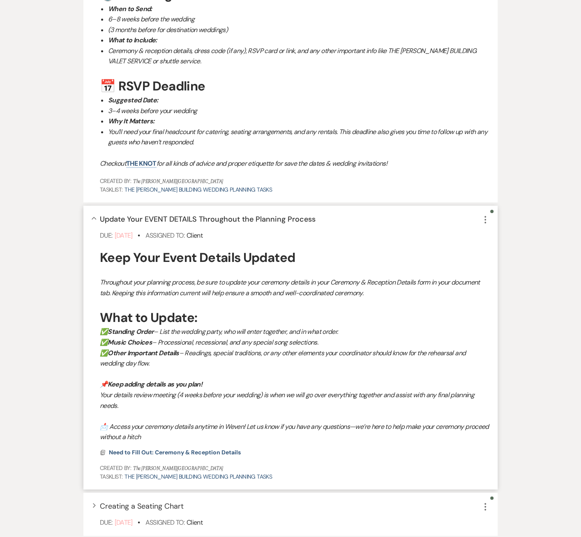
click at [96, 214] on div "Collapse Update Your EVENT DETAILS Throughout the Planning Process More Due: [D…" at bounding box center [290, 347] width 414 height 284
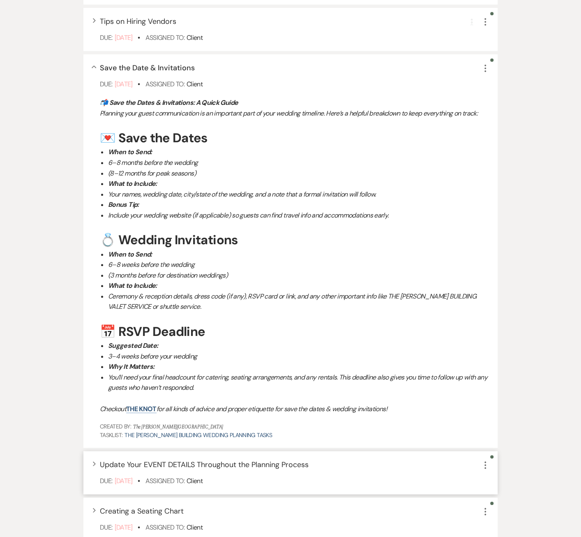
scroll to position [183, 0]
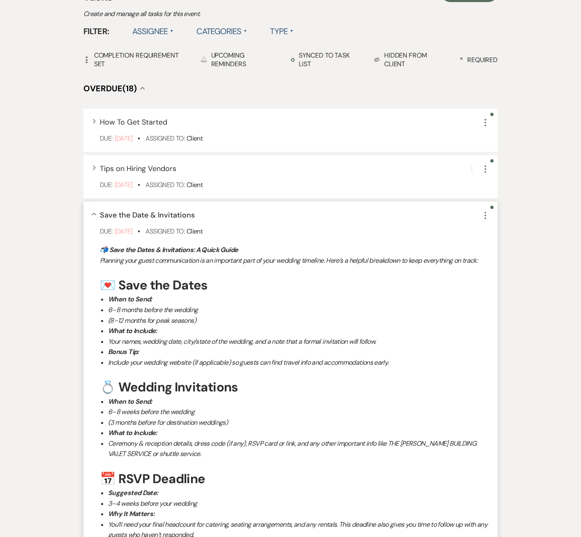
click at [92, 206] on div "Collapse Save the Date & Invitations More Due: [DATE] • Assigned To: Client 📬 S…" at bounding box center [290, 397] width 414 height 393
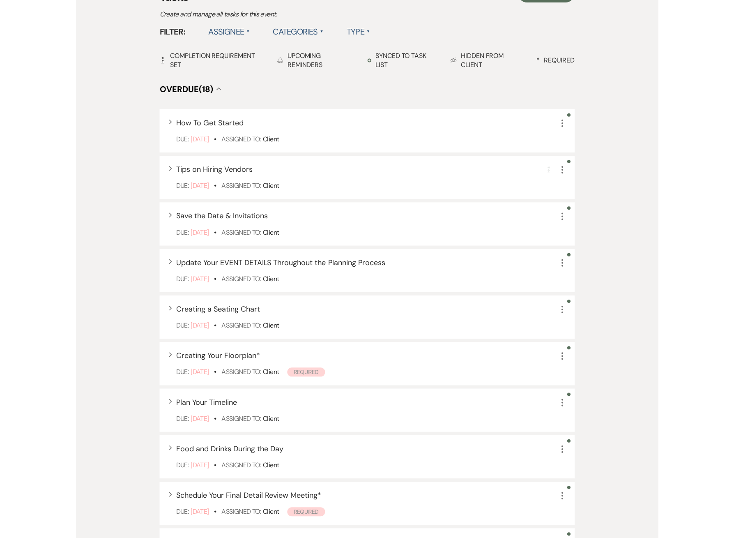
scroll to position [181, 0]
